Goal: Task Accomplishment & Management: Use online tool/utility

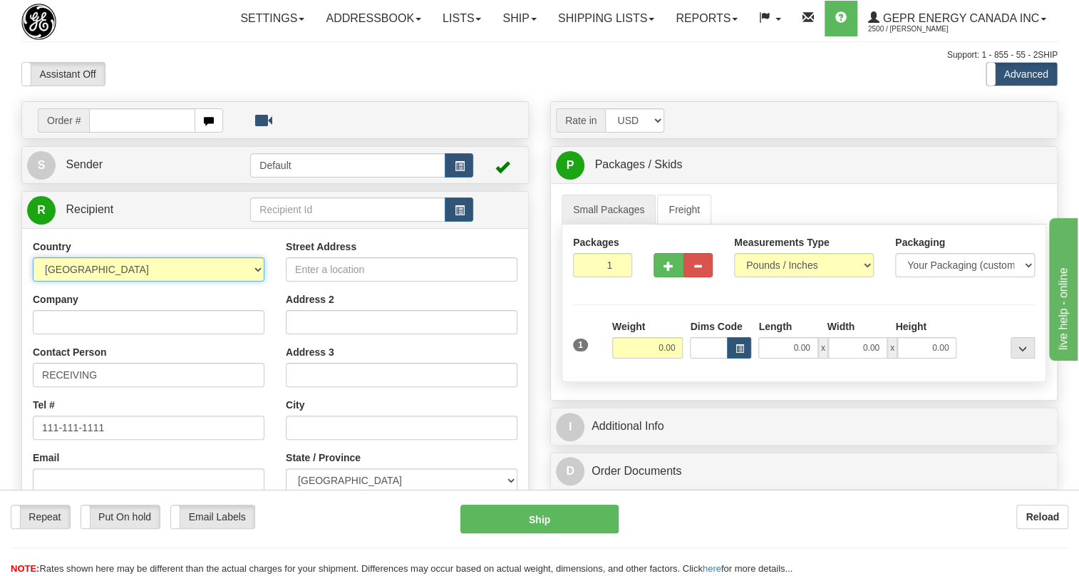
click at [257, 281] on select "[GEOGRAPHIC_DATA] [GEOGRAPHIC_DATA] [GEOGRAPHIC_DATA] [GEOGRAPHIC_DATA] [US_STA…" at bounding box center [149, 269] width 232 height 24
select select "DO"
click at [33, 281] on select "[GEOGRAPHIC_DATA] [GEOGRAPHIC_DATA] [GEOGRAPHIC_DATA] [GEOGRAPHIC_DATA] [US_STA…" at bounding box center [149, 269] width 232 height 24
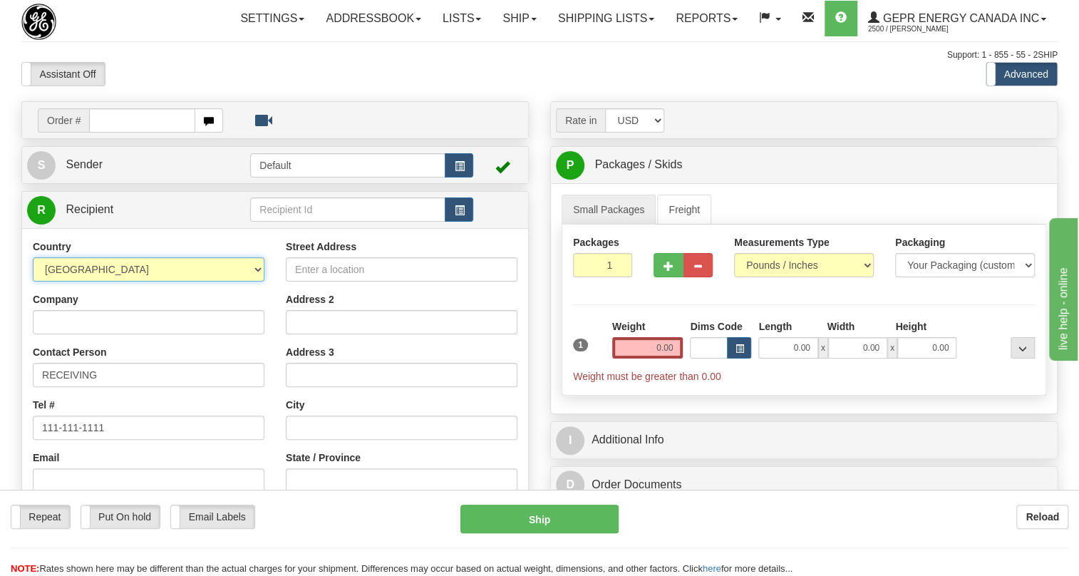
scroll to position [64, 0]
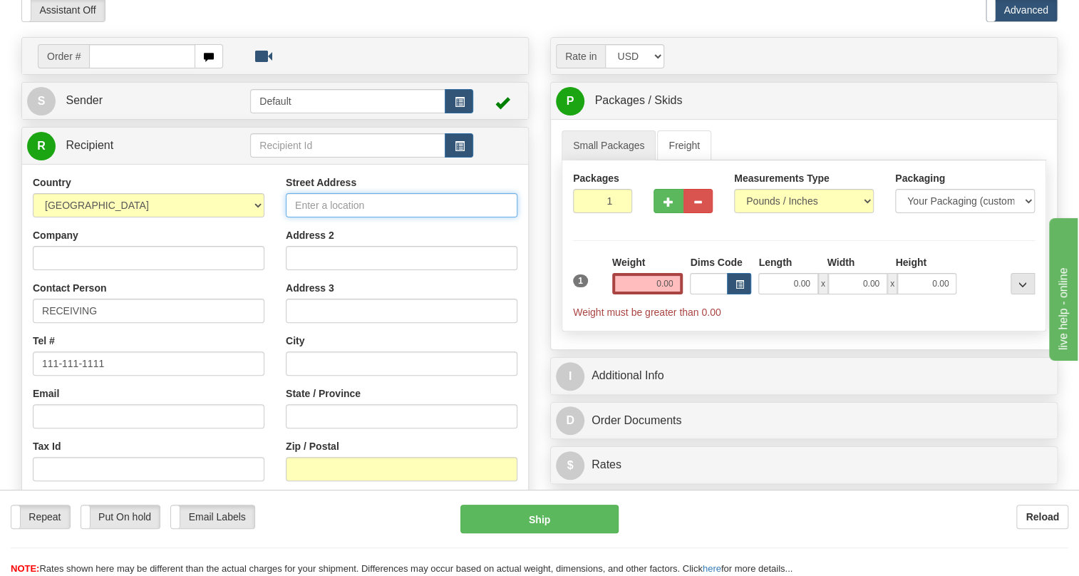
click at [300, 217] on input "Street Address" at bounding box center [402, 205] width 232 height 24
paste input "No.21 Esq. [PERSON_NAME], Ensanche la Fe, [GEOGRAPHIC_DATA][PERSON_NAME], [GEOG…"
drag, startPoint x: 492, startPoint y: 234, endPoint x: 403, endPoint y: 236, distance: 89.1
click at [403, 217] on input "No.21 Esq. [PERSON_NAME], Ensanche la Fe, [GEOGRAPHIC_DATA][PERSON_NAME], [GEOG…" at bounding box center [402, 205] width 232 height 24
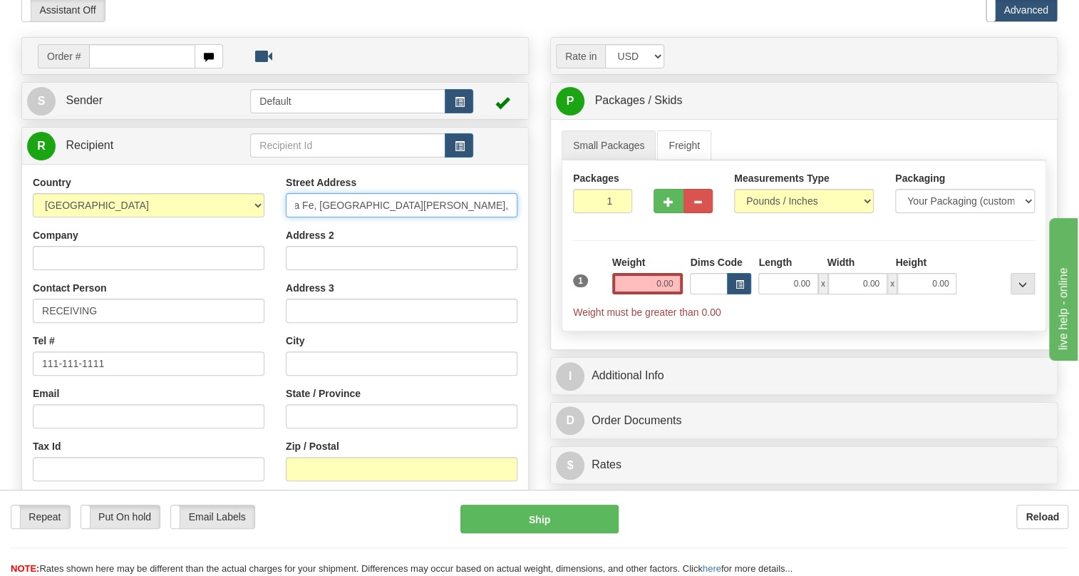
scroll to position [0, 95]
drag, startPoint x: 507, startPoint y: 239, endPoint x: 455, endPoint y: 232, distance: 51.7
click at [435, 217] on input "No.21 Esq. [PERSON_NAME], Ensanche la Fe, [GEOGRAPHIC_DATA][PERSON_NAME]," at bounding box center [402, 205] width 232 height 24
type input "No.21 Esq. [PERSON_NAME], Ensanche la Fe,"
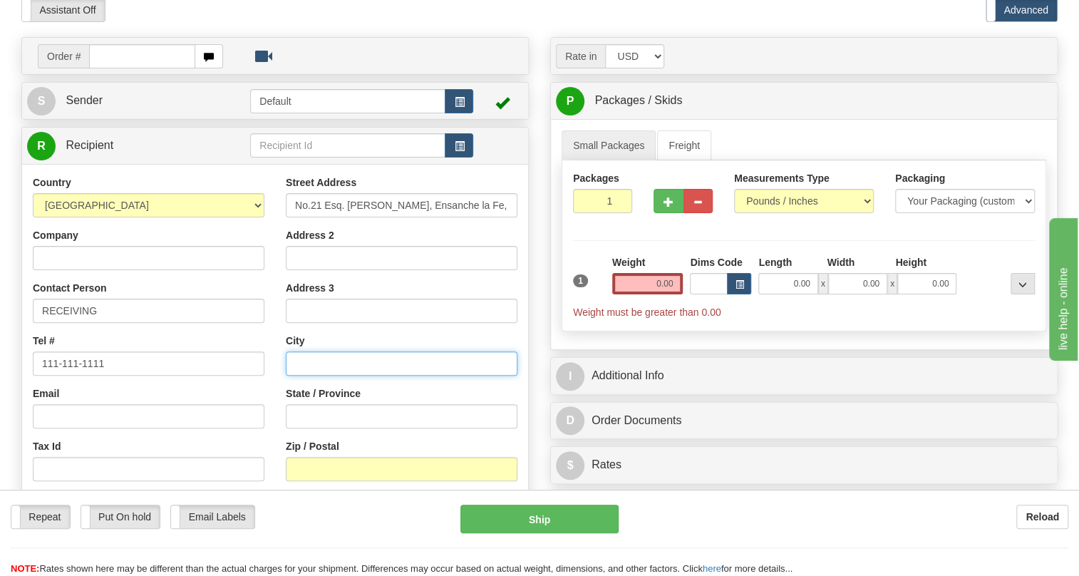
scroll to position [0, 0]
click at [301, 376] on input "text" at bounding box center [402, 363] width 232 height 24
paste input "[GEOGRAPHIC_DATA][PERSON_NAME],"
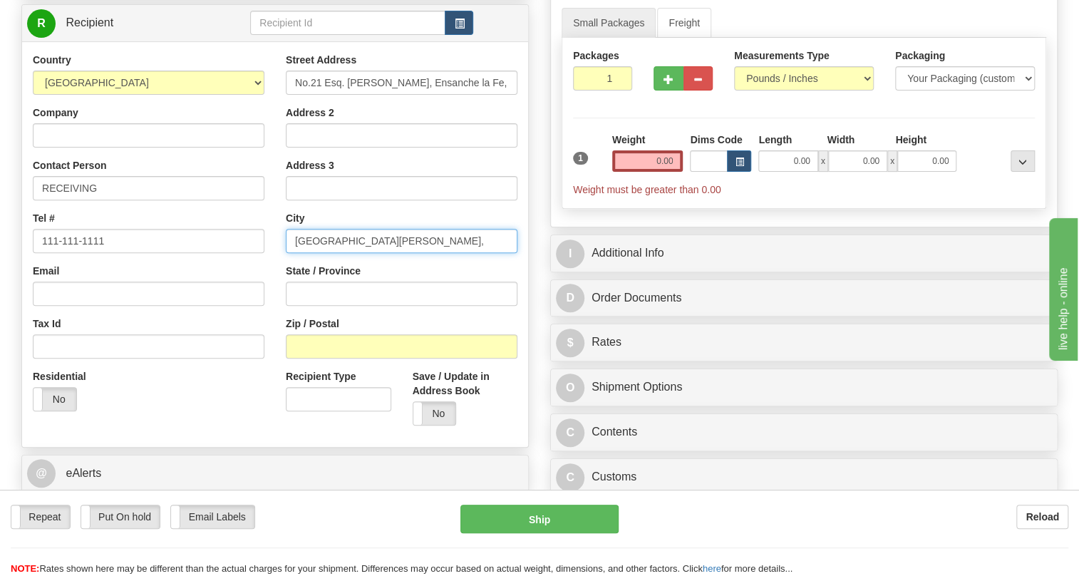
scroll to position [194, 0]
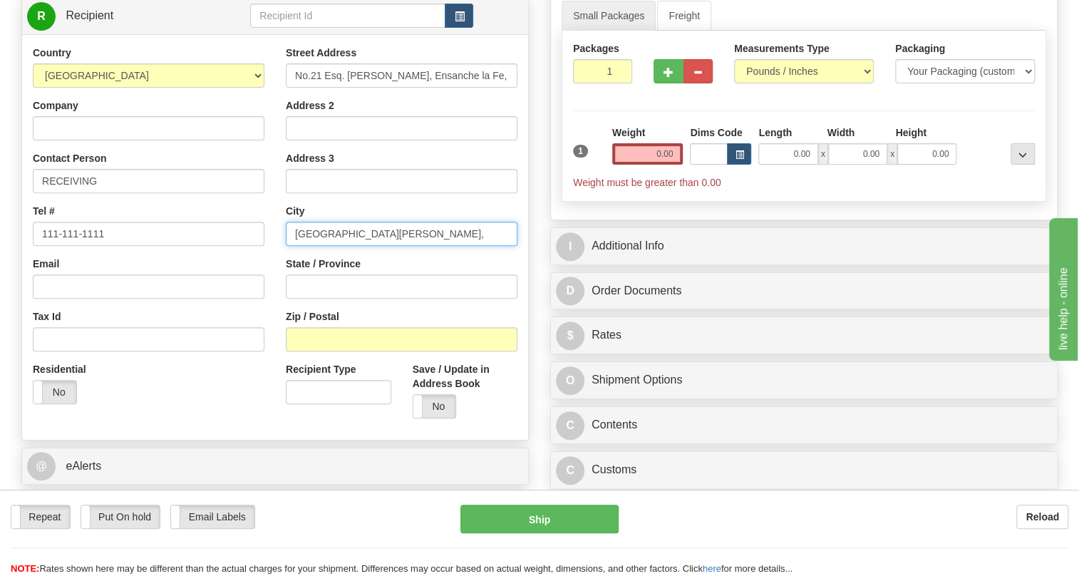
type input "[GEOGRAPHIC_DATA][PERSON_NAME],"
drag, startPoint x: 676, startPoint y: 185, endPoint x: 634, endPoint y: 185, distance: 42.0
click at [634, 165] on input "0.00" at bounding box center [647, 153] width 71 height 21
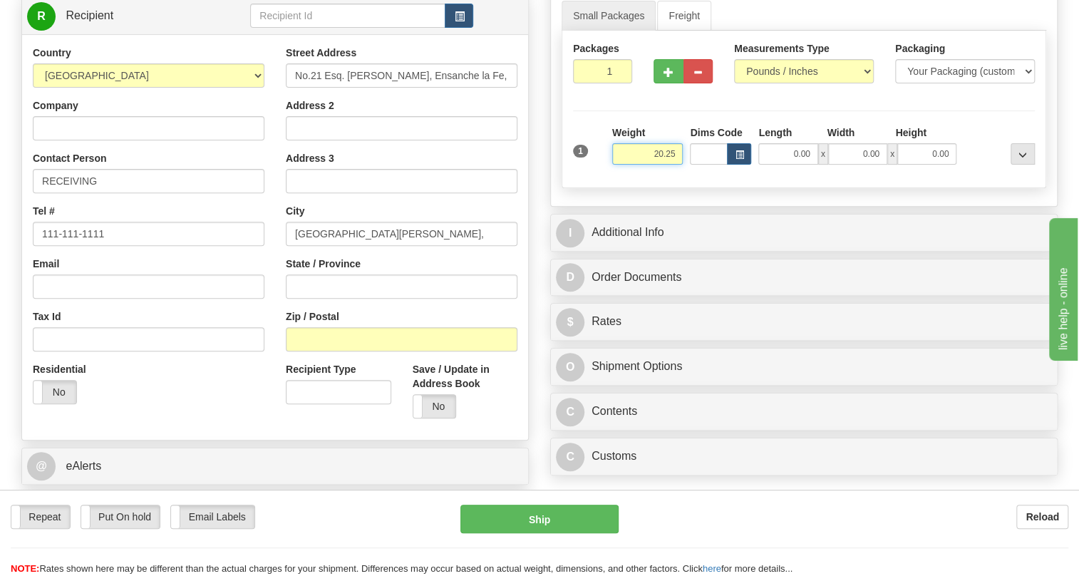
type input "20.25"
click at [548, 228] on div "Rate in Account Currency ARN AWG AUD AUS BHD BBD BFR BMD BRC BRL GBP UKL BND BG…" at bounding box center [803, 194] width 529 height 574
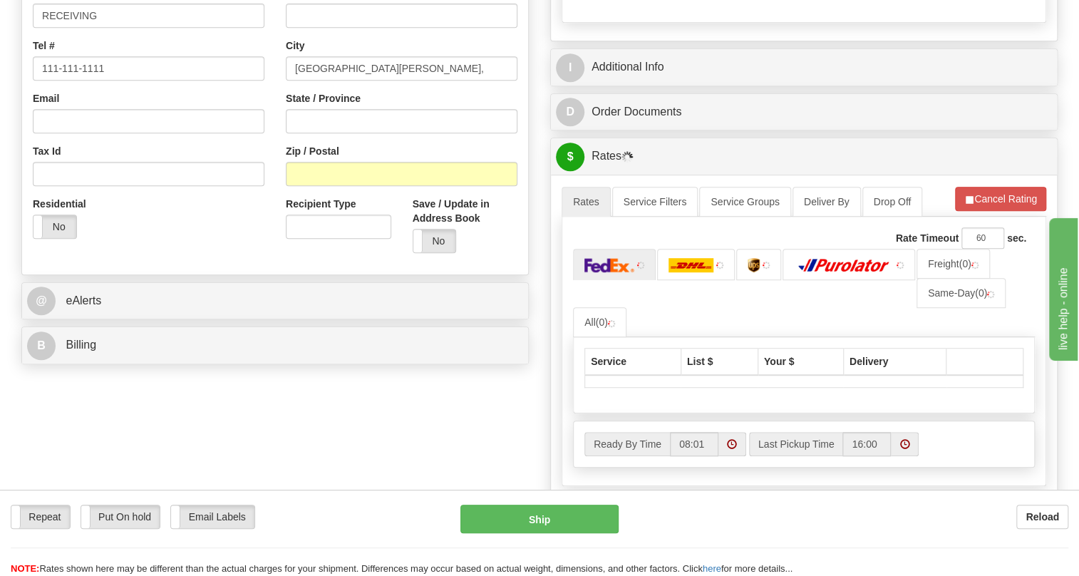
scroll to position [453, 0]
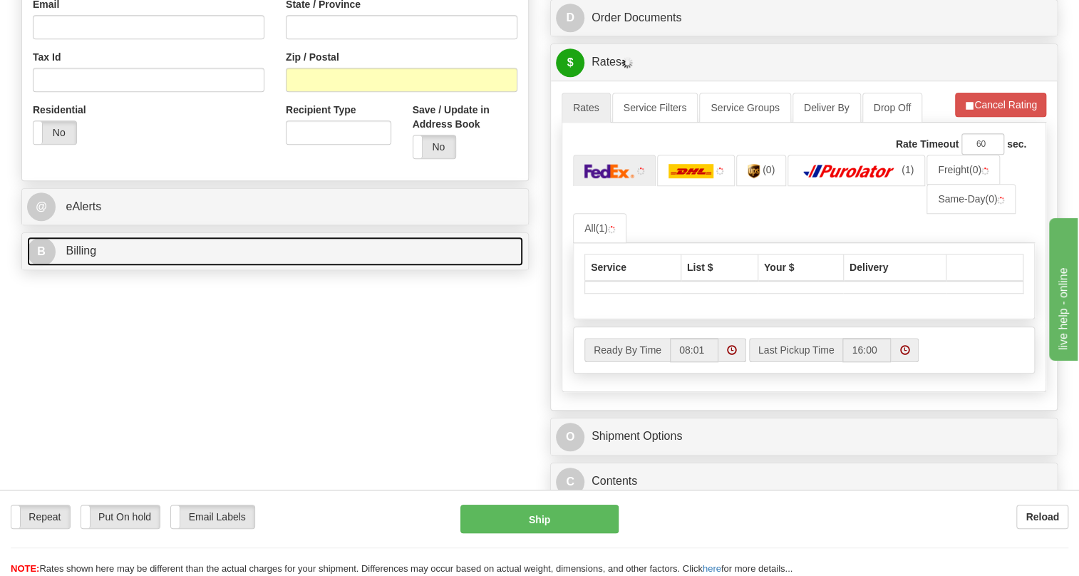
click at [84, 257] on span "Billing" at bounding box center [81, 250] width 31 height 12
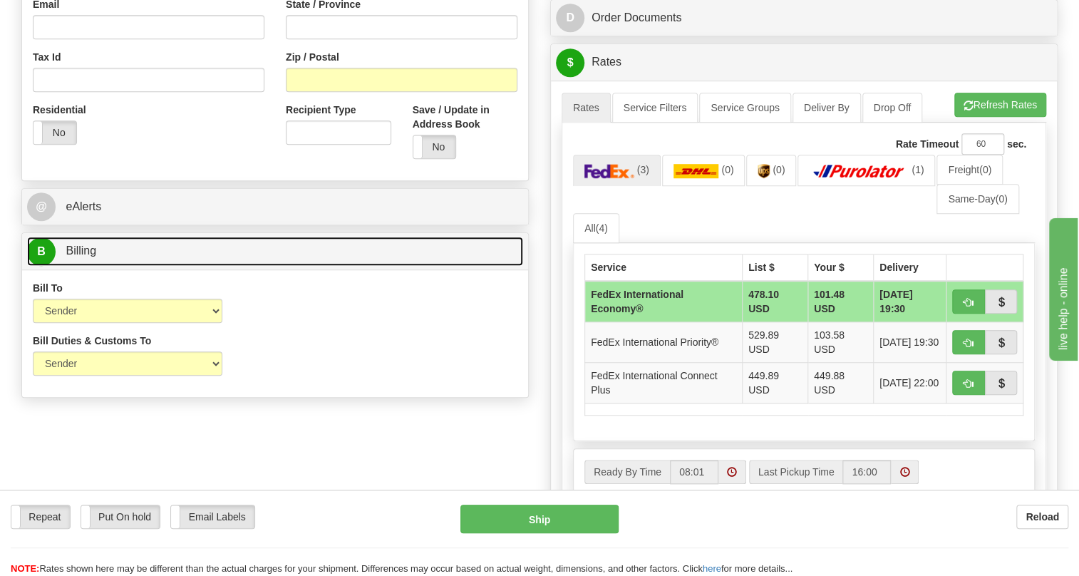
click at [84, 257] on span "Billing" at bounding box center [81, 250] width 31 height 12
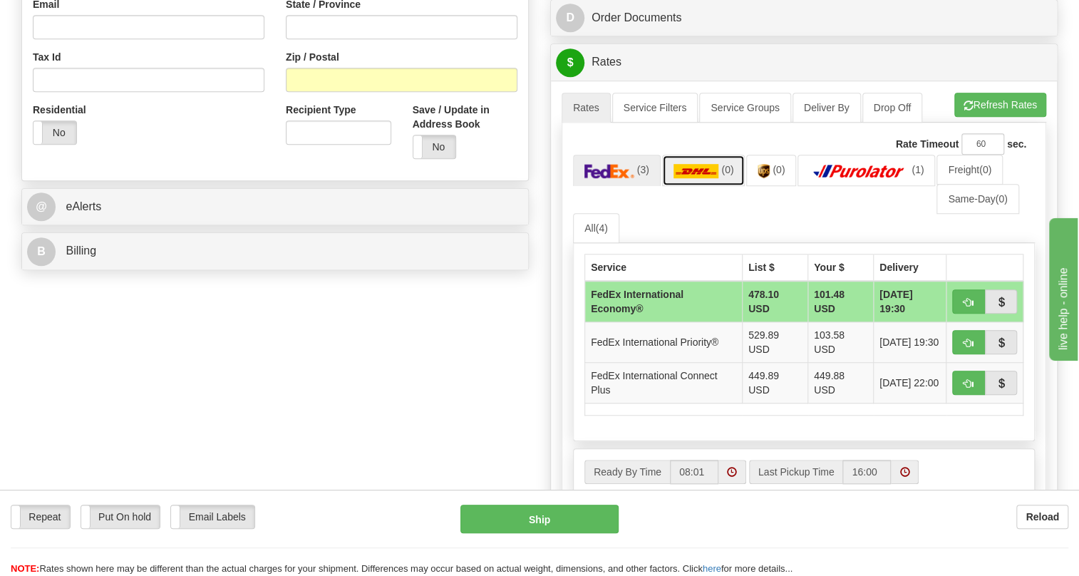
click at [711, 178] on img at bounding box center [696, 171] width 46 height 14
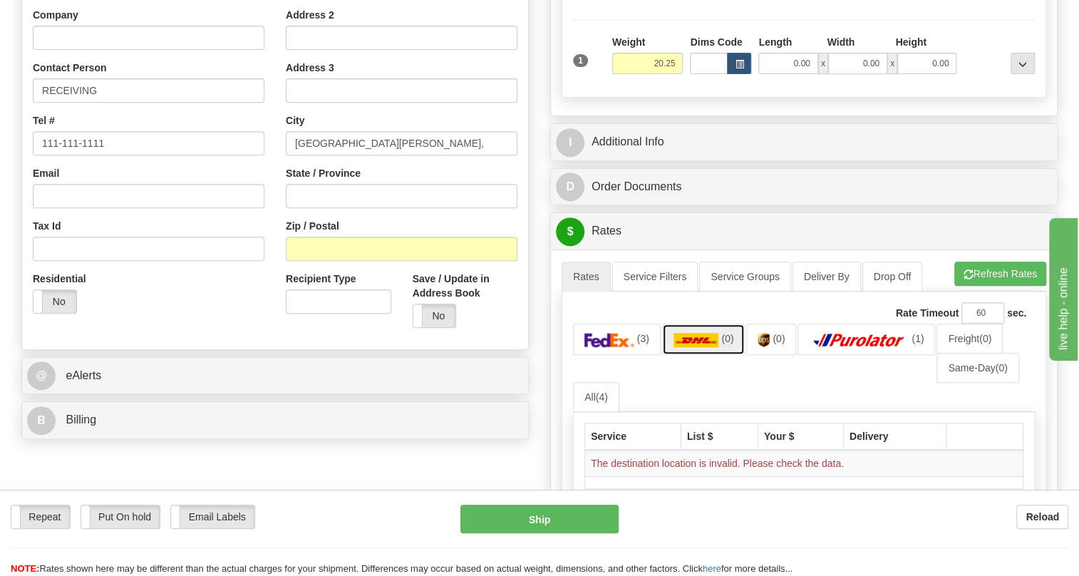
scroll to position [129, 0]
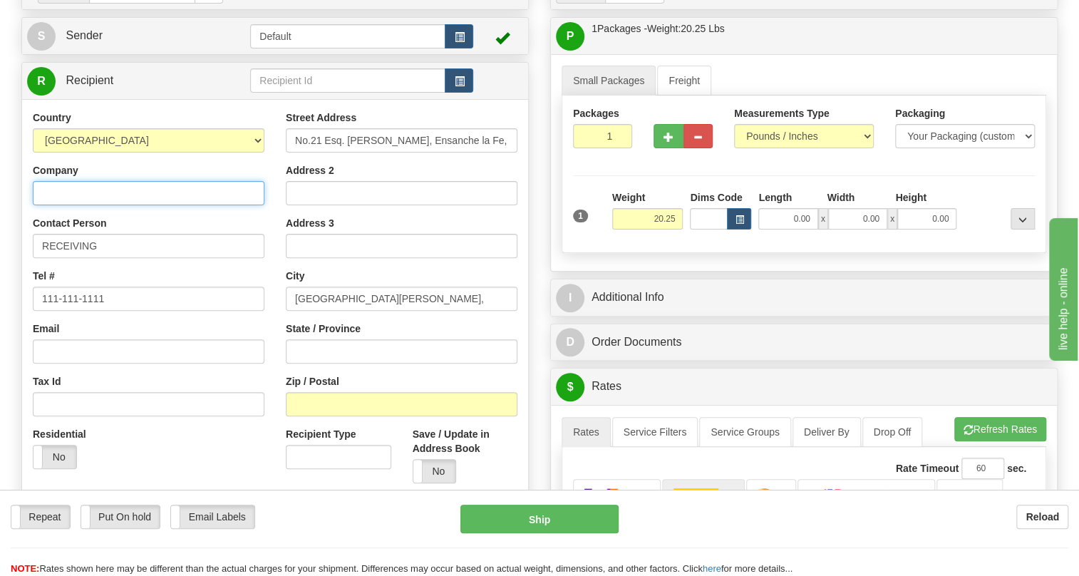
click at [50, 205] on input "Company" at bounding box center [149, 193] width 232 height 24
paste input "Salco Electric Company S.R.L."
type input "Salco Electric Company S.R.L."
click at [275, 253] on div "Street Address No.21 Esq. [PERSON_NAME], Ensanche la Fe, Address 2 Address 3 Ci…" at bounding box center [401, 301] width 253 height 383
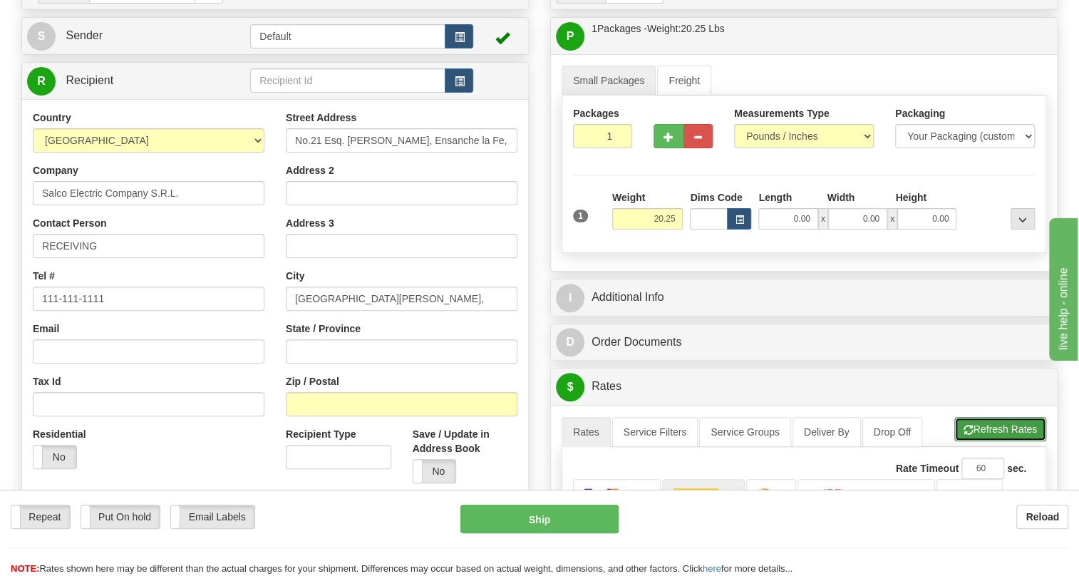
click at [983, 441] on button "Refresh Rates" at bounding box center [1000, 429] width 92 height 24
drag, startPoint x: 455, startPoint y: 174, endPoint x: 626, endPoint y: 202, distance: 173.4
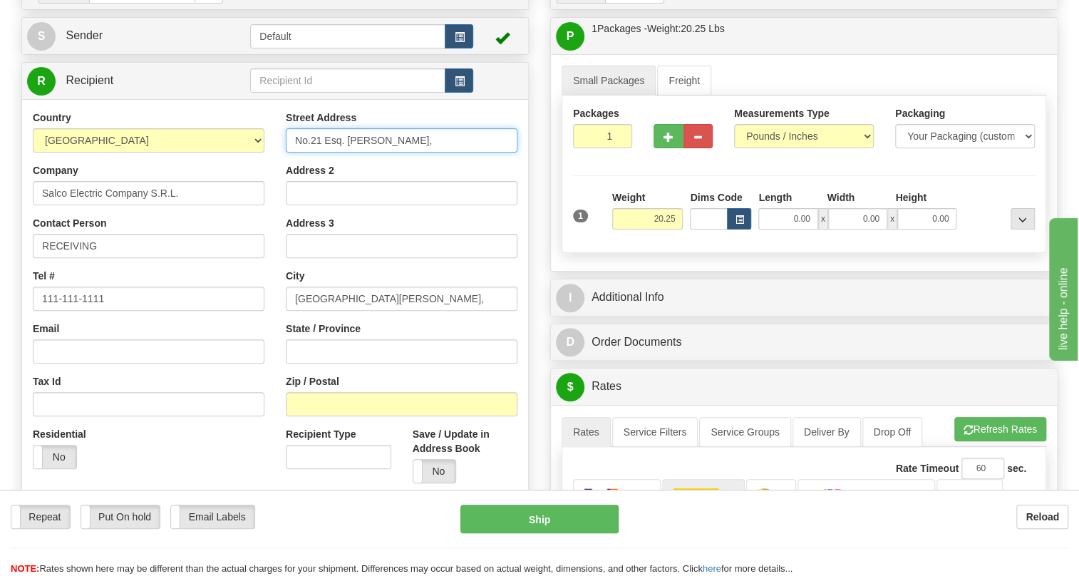
scroll to position [0, 0]
type input "No.21 Esq. [PERSON_NAME],"
click at [309, 205] on input "Address 2" at bounding box center [402, 193] width 232 height 24
paste input "Ensanche la Fe,"
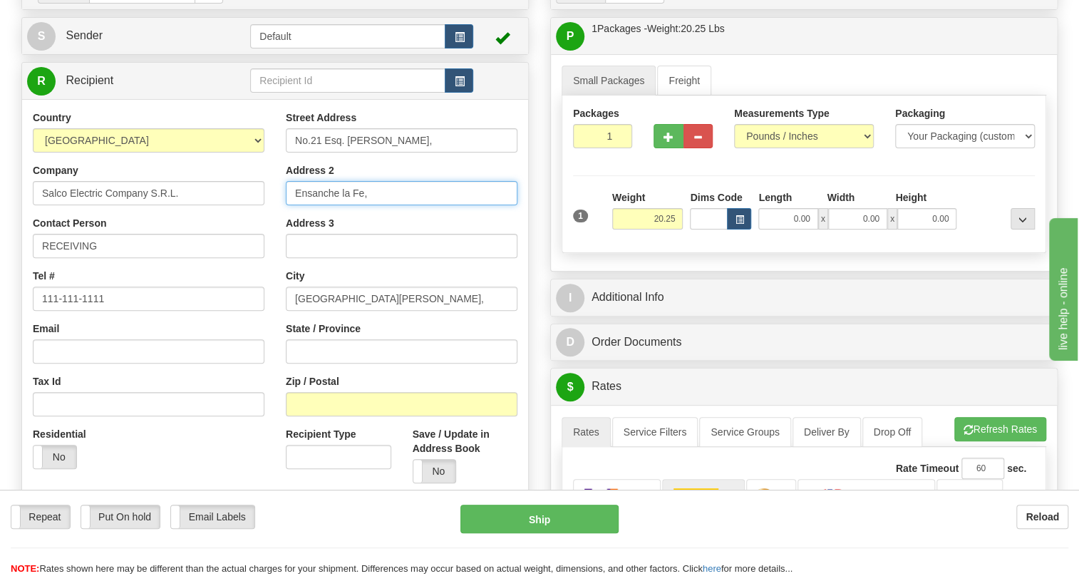
type input "Ensanche la Fe,"
click at [466, 153] on input "No.21 Esq. [PERSON_NAME]," at bounding box center [402, 140] width 232 height 24
type input "No.21 Esq. [PERSON_NAME]"
click at [438, 205] on input "Ensanche la Fe," at bounding box center [402, 193] width 232 height 24
type input "Ensanche la Fe"
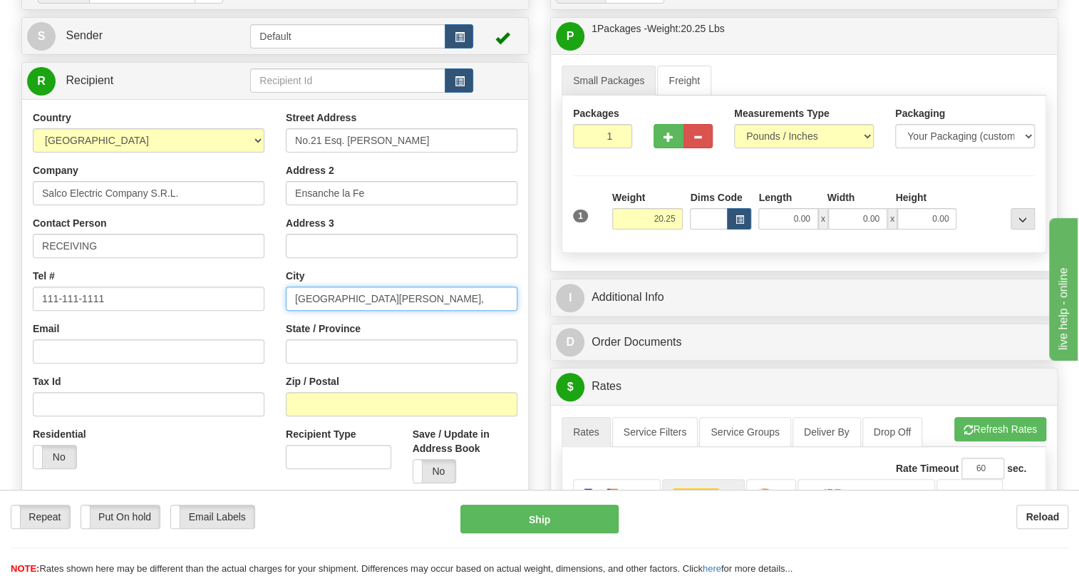
drag, startPoint x: 376, startPoint y: 333, endPoint x: 371, endPoint y: 324, distance: 9.6
click at [375, 311] on input "[GEOGRAPHIC_DATA][PERSON_NAME]," at bounding box center [402, 298] width 232 height 24
type input "[GEOGRAPHIC_DATA][PERSON_NAME]"
click at [215, 306] on div "Tel # 111-111-1111" at bounding box center [149, 290] width 232 height 42
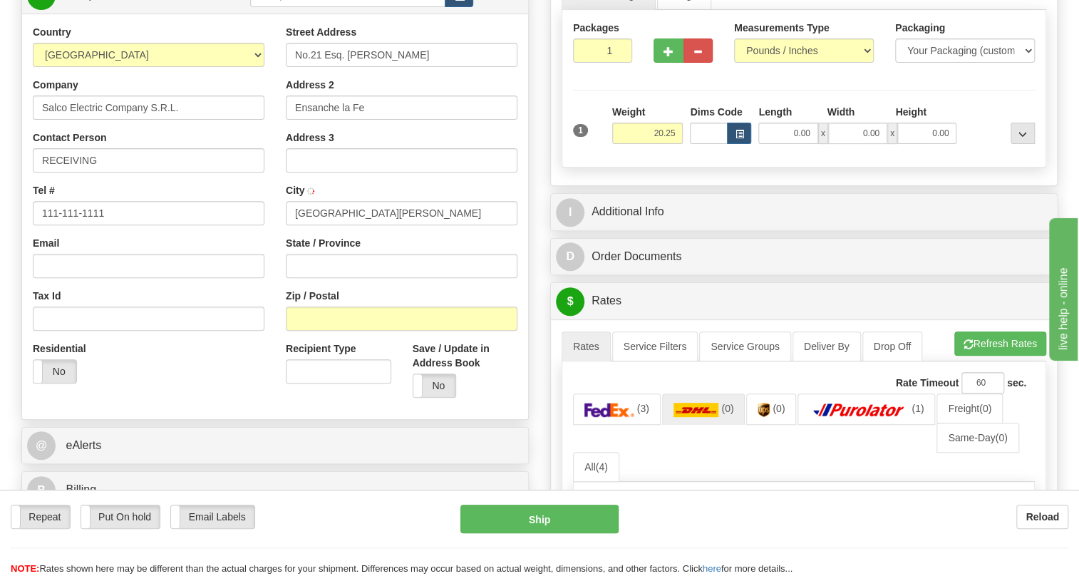
scroll to position [388, 0]
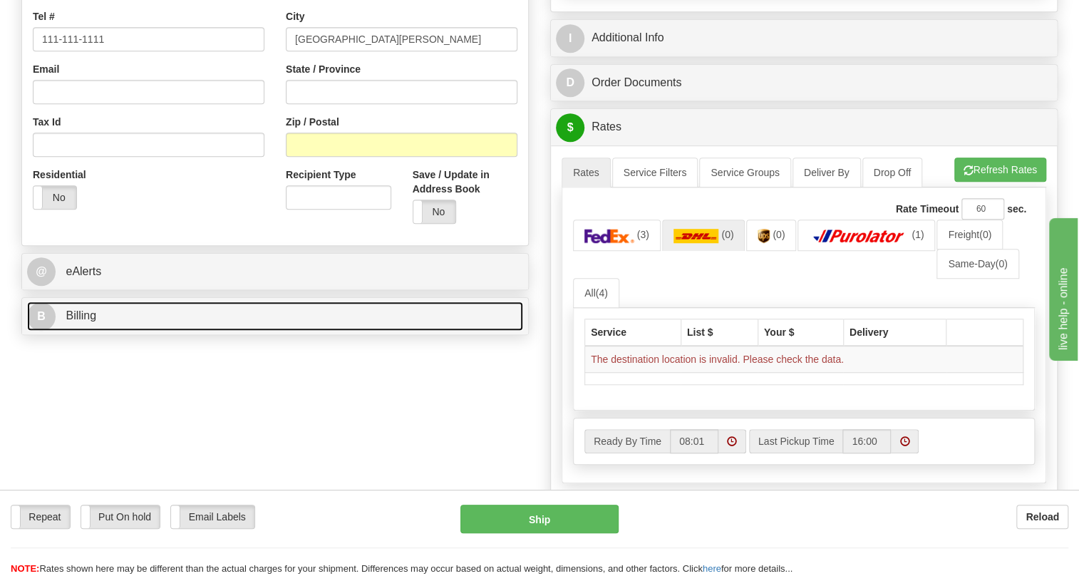
click at [310, 331] on link "B Billing" at bounding box center [275, 315] width 496 height 29
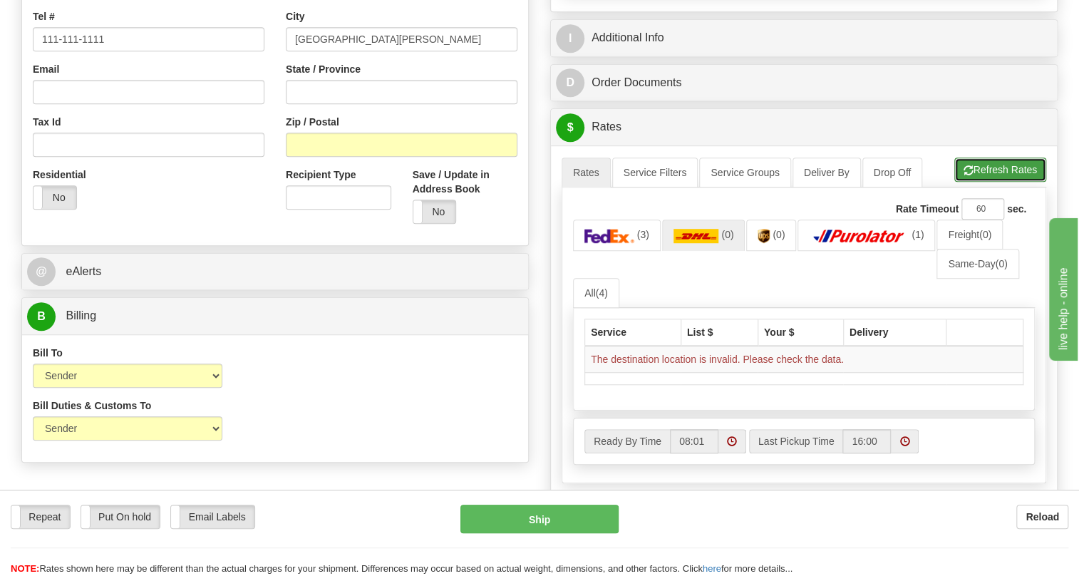
click at [1011, 182] on button "Refresh Rates" at bounding box center [1000, 169] width 92 height 24
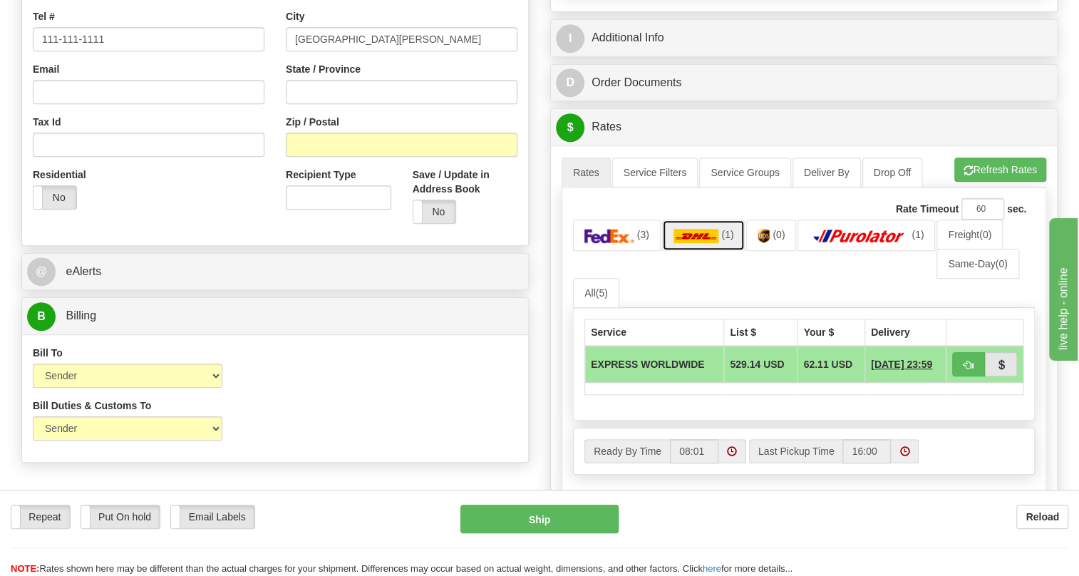
click at [730, 250] on link "(1)" at bounding box center [703, 234] width 83 height 31
click at [721, 240] on span "(1)" at bounding box center [727, 234] width 12 height 11
click at [965, 370] on span "button" at bounding box center [968, 365] width 10 height 9
type input "D"
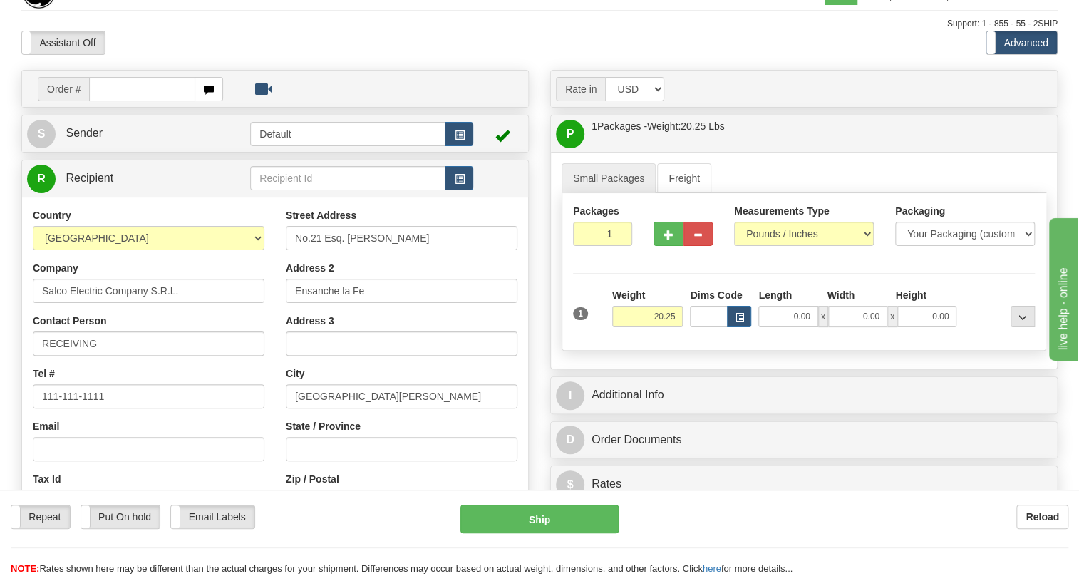
scroll to position [0, 0]
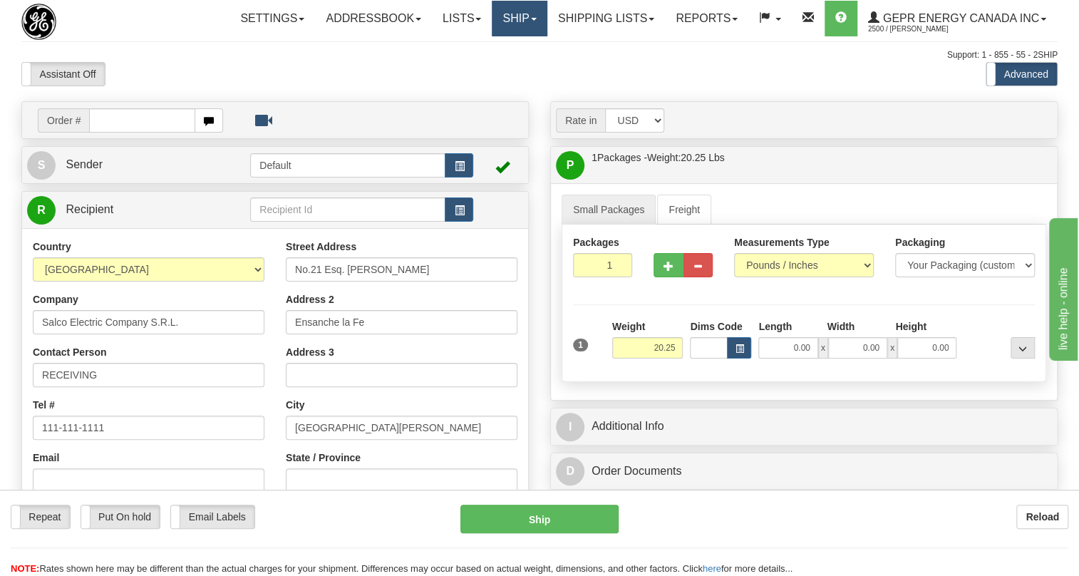
click at [527, 21] on link "Ship" at bounding box center [519, 19] width 55 height 36
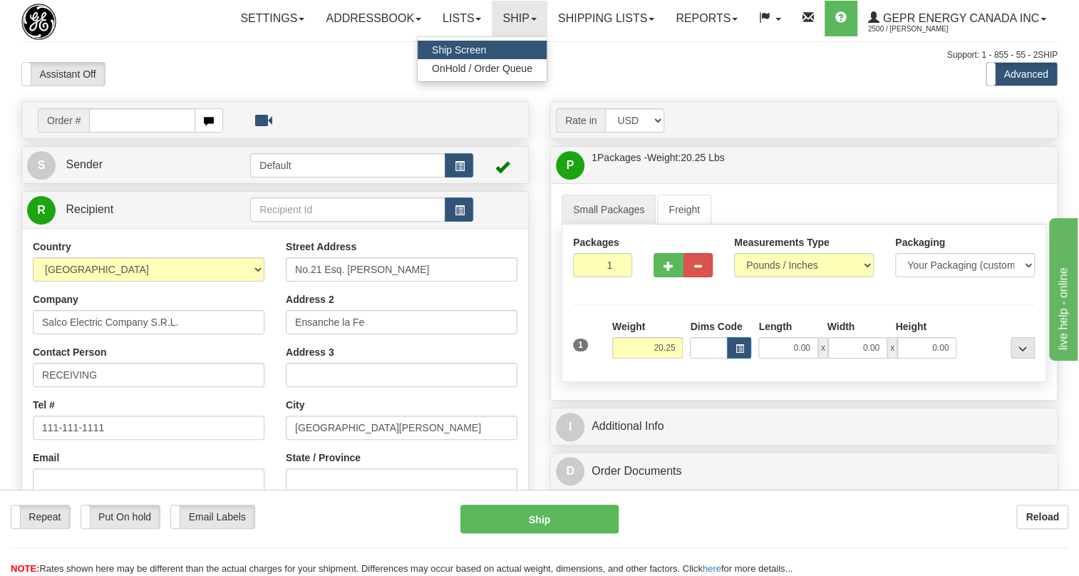
click at [443, 46] on span "Ship Screen" at bounding box center [459, 49] width 54 height 11
